Goal: Task Accomplishment & Management: Use online tool/utility

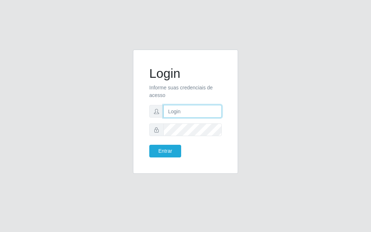
click at [186, 107] on input "text" at bounding box center [192, 111] width 58 height 13
click at [180, 114] on input "text" at bounding box center [192, 111] width 58 height 13
type input "luiz@divinofogao"
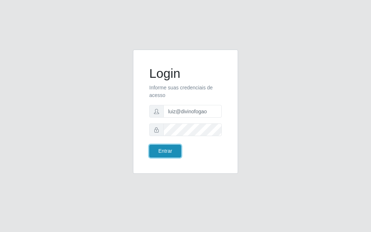
click at [169, 153] on button "Entrar" at bounding box center [165, 151] width 32 height 13
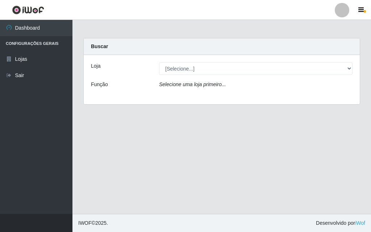
click at [199, 62] on div "Loja [Selecione...] Divino Fogão Função Selecione uma loja primeiro..." at bounding box center [222, 79] width 276 height 49
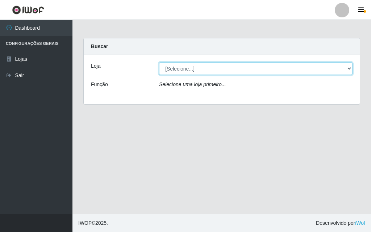
click at [202, 66] on select "[Selecione...] Divino Fogão" at bounding box center [256, 68] width 194 height 13
select select "499"
click at [159, 62] on select "[Selecione...] Divino Fogão" at bounding box center [256, 68] width 194 height 13
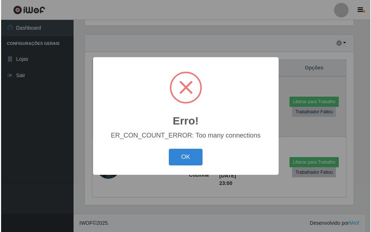
scroll to position [150, 271]
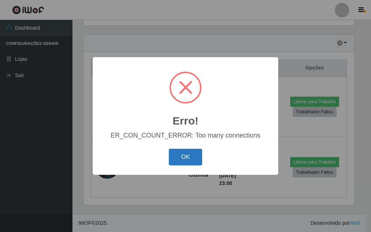
click at [184, 155] on button "OK" at bounding box center [186, 157] width 34 height 17
click at [186, 150] on button "OK" at bounding box center [186, 157] width 34 height 17
click at [194, 159] on button "OK" at bounding box center [186, 157] width 34 height 17
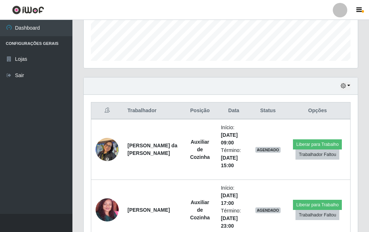
scroll to position [200, 0]
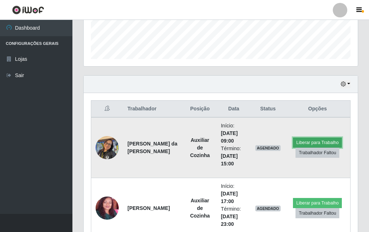
click at [332, 141] on button "Liberar para Trabalho" at bounding box center [317, 143] width 49 height 10
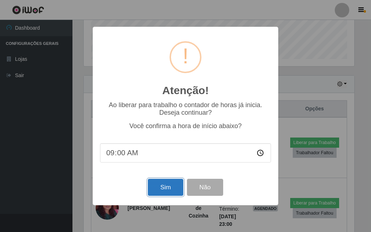
click at [161, 189] on button "Sim" at bounding box center [165, 187] width 35 height 17
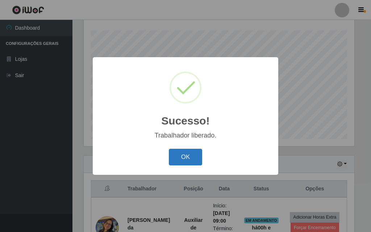
click at [194, 163] on button "OK" at bounding box center [186, 157] width 34 height 17
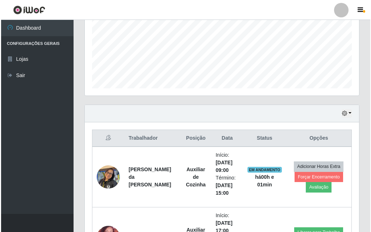
scroll to position [241, 0]
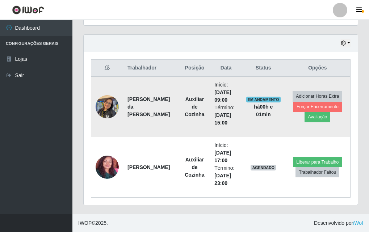
click at [108, 110] on img at bounding box center [107, 106] width 23 height 31
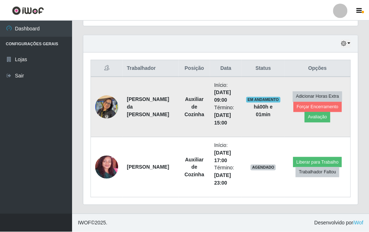
scroll to position [150, 271]
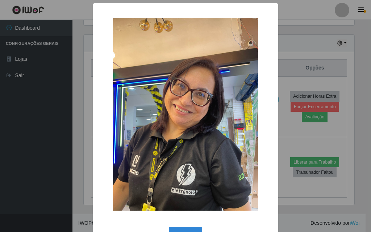
click at [330, 10] on div "× OK Cancel" at bounding box center [185, 116] width 371 height 232
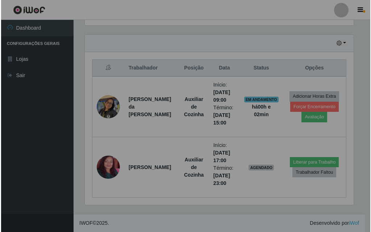
scroll to position [150, 274]
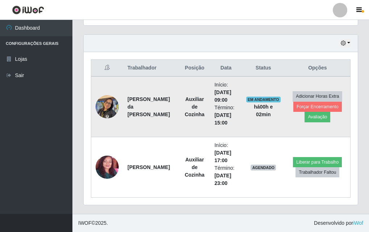
click at [215, 120] on time "[DATE] 15:00" at bounding box center [223, 118] width 17 height 13
click at [179, 107] on td "Auxiliar de Cozinha" at bounding box center [194, 106] width 31 height 61
click at [322, 120] on button "Avaliação" at bounding box center [318, 117] width 26 height 10
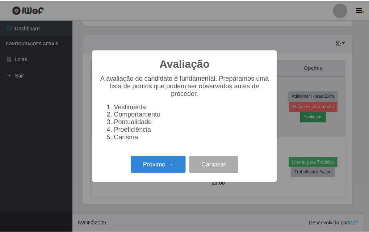
scroll to position [150, 271]
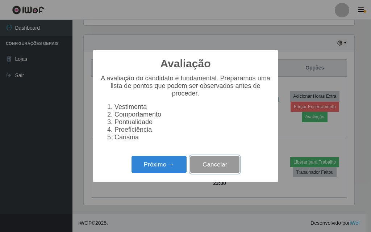
click at [220, 172] on button "Cancelar" at bounding box center [214, 164] width 49 height 17
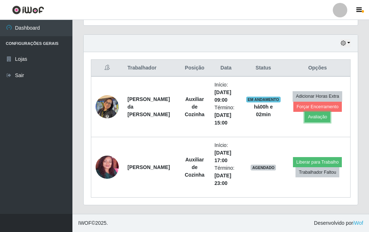
scroll to position [150, 274]
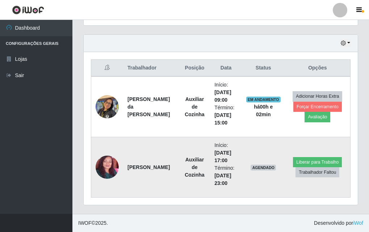
click at [324, 141] on td "Liberar para Trabalho Trabalhador Faltou" at bounding box center [318, 167] width 66 height 61
